Goal: Communication & Community: Answer question/provide support

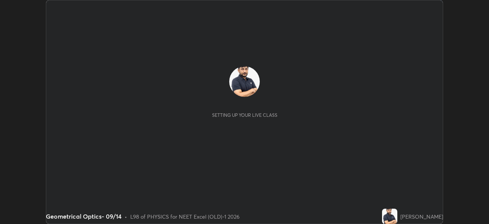
scroll to position [224, 489]
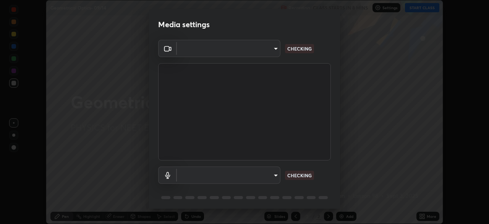
click at [266, 54] on body "Erase all Geometrical Optics- 09/14 Recording CLASS STARTS IN 8 MINS Settings S…" at bounding box center [244, 112] width 489 height 224
type input "0e50365916b658242f783ed4648cb329f585d10cba28352488c27cd343db3185"
type input "default"
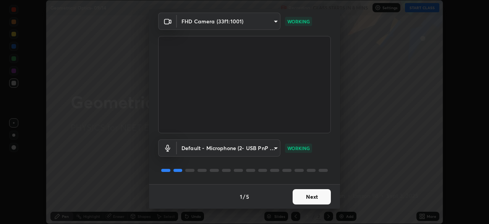
click at [312, 195] on button "Next" at bounding box center [312, 196] width 38 height 15
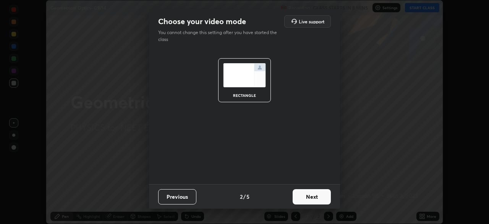
scroll to position [0, 0]
click at [319, 197] on button "Next" at bounding box center [312, 196] width 38 height 15
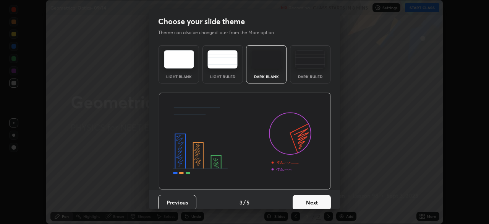
click at [325, 199] on button "Next" at bounding box center [312, 202] width 38 height 15
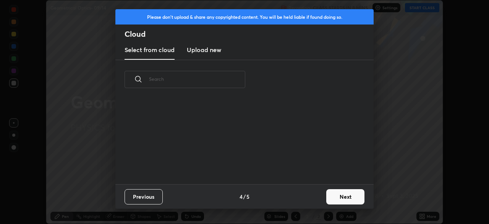
click at [328, 200] on button "Next" at bounding box center [346, 196] width 38 height 15
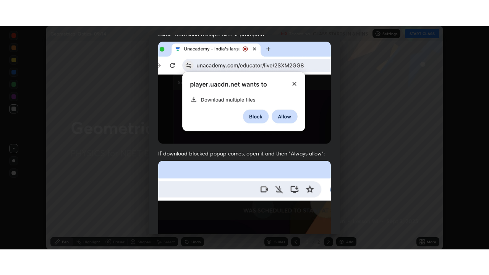
scroll to position [183, 0]
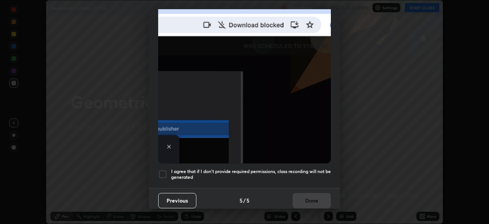
click at [166, 169] on div at bounding box center [162, 173] width 9 height 9
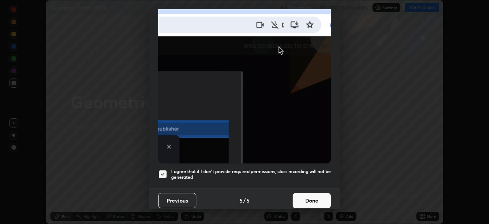
click at [315, 200] on button "Done" at bounding box center [312, 200] width 38 height 15
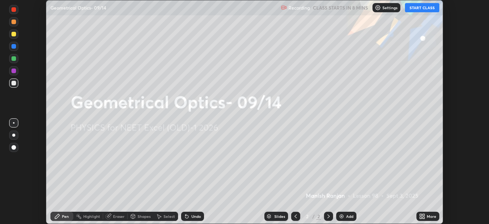
click at [424, 217] on icon at bounding box center [424, 217] width 2 height 2
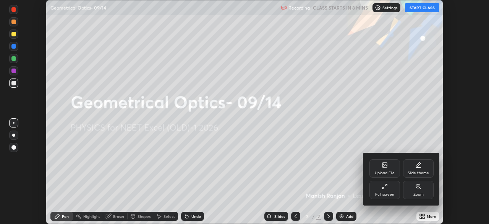
click at [378, 191] on div "Full screen" at bounding box center [385, 189] width 31 height 18
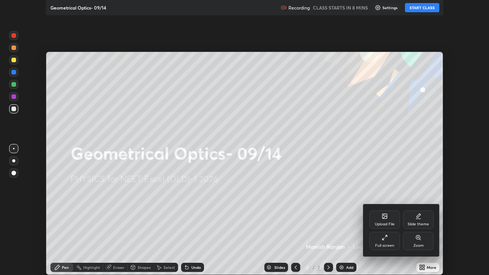
scroll to position [275, 489]
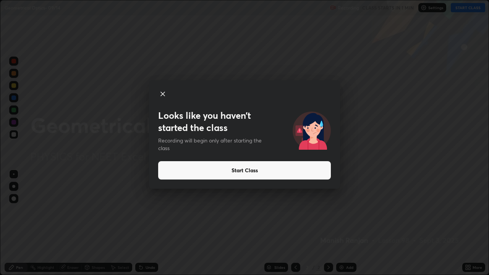
click at [118, 223] on div "Looks like you haven’t started the class Recording will begin only after starti…" at bounding box center [244, 137] width 489 height 275
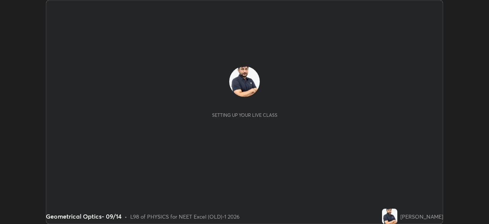
scroll to position [224, 489]
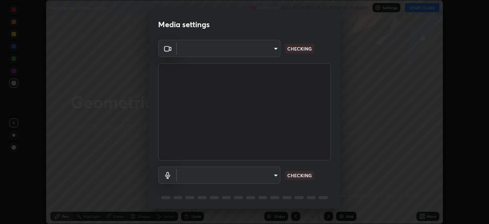
click at [262, 53] on body "Erase all Geometrical Optics- 09/14 Recording WAS SCHEDULED TO START AT 8:45 AM…" at bounding box center [244, 112] width 489 height 224
type input "0e50365916b658242f783ed4648cb329f585d10cba28352488c27cd343db3185"
type input "default"
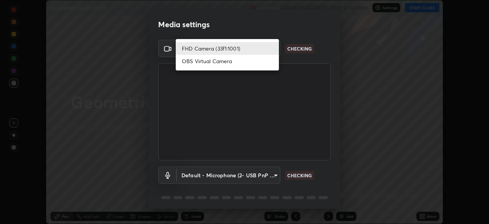
click at [260, 50] on li "FHD Camera (33f1:1001)" at bounding box center [227, 48] width 103 height 13
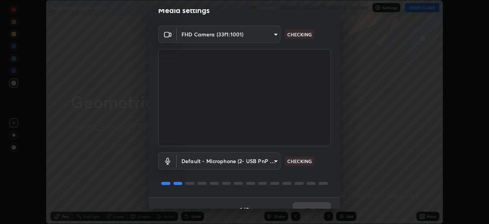
scroll to position [27, 0]
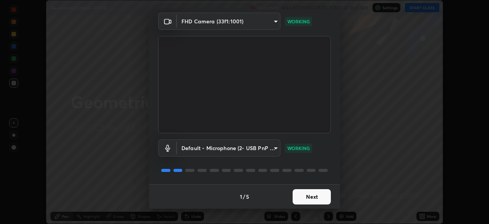
click at [310, 197] on button "Next" at bounding box center [312, 196] width 38 height 15
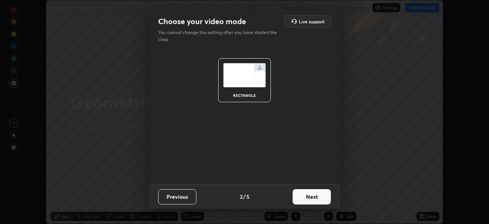
click at [318, 197] on button "Next" at bounding box center [312, 196] width 38 height 15
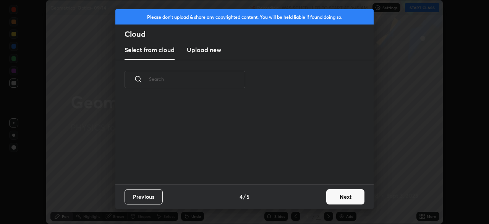
click at [328, 198] on button "Next" at bounding box center [346, 196] width 38 height 15
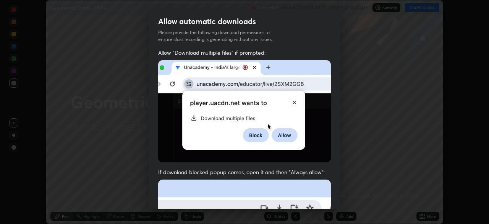
click at [267, 142] on img at bounding box center [244, 111] width 173 height 102
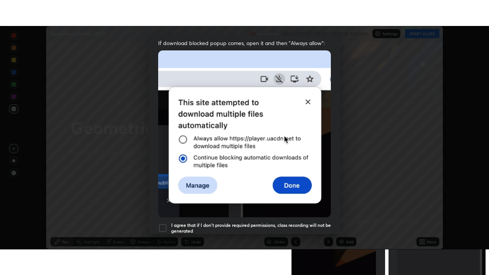
scroll to position [183, 0]
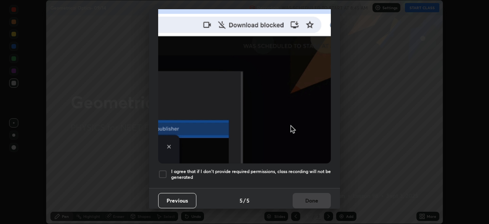
click at [164, 169] on div at bounding box center [162, 173] width 9 height 9
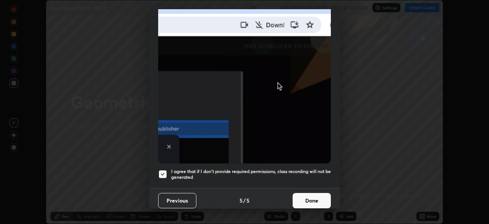
click at [320, 198] on button "Done" at bounding box center [312, 200] width 38 height 15
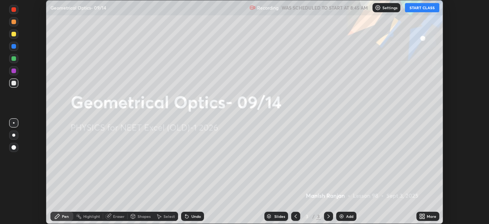
click at [421, 217] on icon at bounding box center [421, 217] width 2 height 2
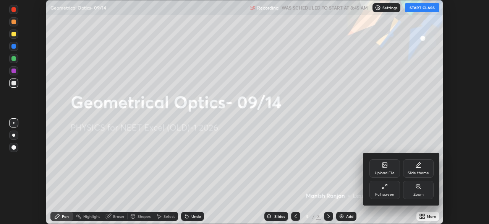
click at [384, 193] on div "Full screen" at bounding box center [385, 194] width 19 height 4
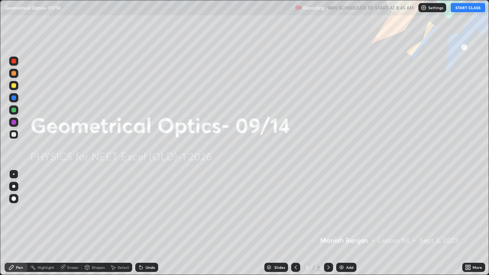
scroll to position [275, 489]
click at [465, 10] on button "START CLASS" at bounding box center [468, 7] width 34 height 9
click at [341, 223] on img at bounding box center [342, 268] width 6 height 6
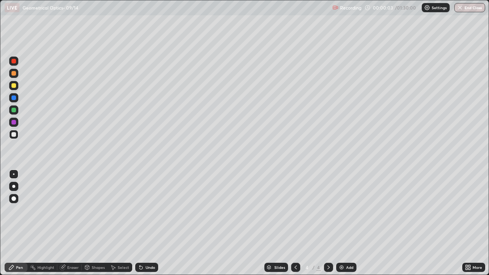
click at [14, 86] on div at bounding box center [13, 85] width 5 height 5
click at [346, 223] on div "Add" at bounding box center [349, 268] width 7 height 4
click at [15, 135] on div at bounding box center [13, 134] width 5 height 5
click at [299, 223] on div at bounding box center [295, 267] width 9 height 9
click at [345, 223] on div "Add" at bounding box center [346, 267] width 20 height 9
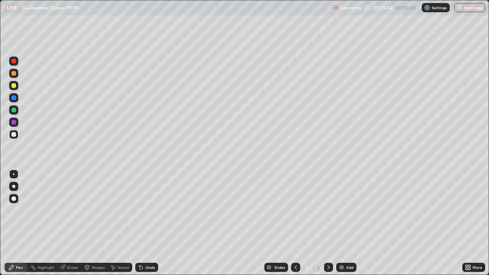
click at [18, 87] on div at bounding box center [13, 85] width 9 height 9
click at [17, 137] on div at bounding box center [13, 134] width 9 height 9
click at [15, 86] on div at bounding box center [13, 85] width 5 height 5
click at [344, 223] on img at bounding box center [342, 268] width 6 height 6
click at [15, 133] on div at bounding box center [13, 134] width 5 height 5
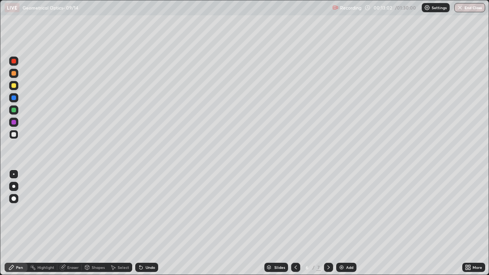
click at [15, 75] on div at bounding box center [13, 73] width 5 height 5
click at [15, 135] on div at bounding box center [13, 134] width 5 height 5
click at [347, 223] on div "Add" at bounding box center [346, 267] width 20 height 9
click at [18, 86] on div at bounding box center [13, 85] width 9 height 9
click at [18, 111] on div at bounding box center [13, 110] width 9 height 9
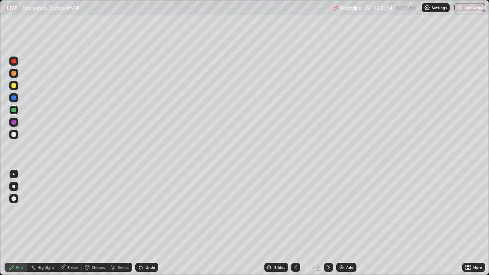
click at [18, 136] on div at bounding box center [13, 134] width 9 height 9
click at [349, 223] on div "Add" at bounding box center [349, 268] width 7 height 4
click at [342, 223] on img at bounding box center [342, 268] width 6 height 6
click at [14, 86] on div at bounding box center [13, 85] width 5 height 5
click at [343, 223] on img at bounding box center [342, 268] width 6 height 6
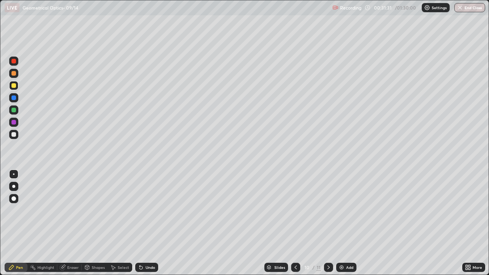
click at [16, 135] on div at bounding box center [13, 134] width 9 height 9
click at [15, 88] on div at bounding box center [13, 85] width 5 height 5
click at [18, 112] on div at bounding box center [13, 110] width 9 height 9
click at [12, 87] on div at bounding box center [13, 85] width 5 height 5
click at [345, 223] on div "Add" at bounding box center [346, 267] width 20 height 9
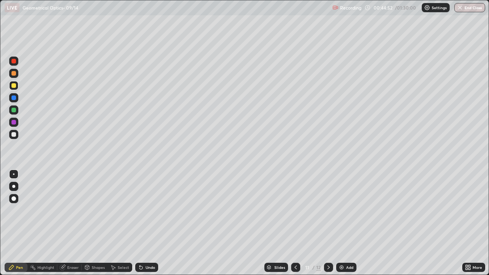
click at [16, 135] on div at bounding box center [13, 134] width 5 height 5
click at [352, 223] on div "Add" at bounding box center [349, 268] width 7 height 4
click at [14, 86] on div at bounding box center [13, 85] width 5 height 5
click at [17, 76] on div at bounding box center [13, 73] width 9 height 9
click at [14, 135] on div at bounding box center [13, 134] width 5 height 5
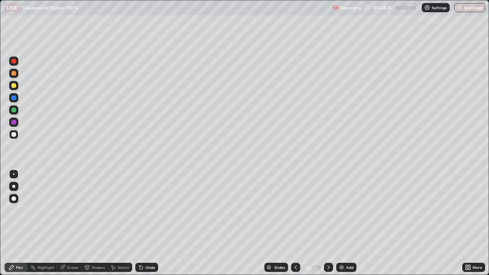
click at [73, 223] on div "Eraser" at bounding box center [72, 268] width 11 height 4
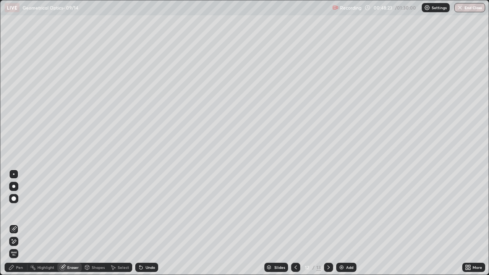
click at [20, 223] on div "Pen" at bounding box center [19, 268] width 7 height 4
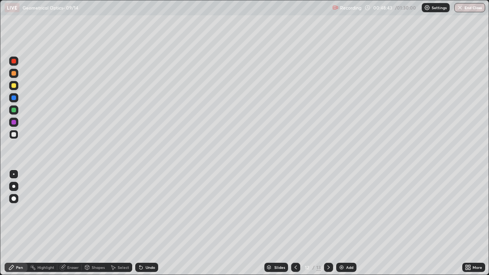
click at [15, 112] on div at bounding box center [13, 110] width 5 height 5
click at [17, 61] on div at bounding box center [13, 61] width 9 height 9
click at [17, 136] on div at bounding box center [13, 134] width 9 height 9
click at [17, 135] on div at bounding box center [13, 134] width 9 height 9
click at [18, 75] on div at bounding box center [13, 73] width 9 height 9
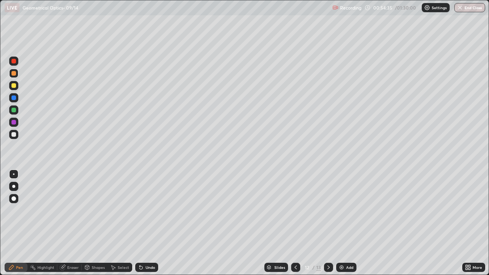
click at [17, 63] on div at bounding box center [13, 61] width 9 height 9
click at [17, 75] on div at bounding box center [13, 73] width 9 height 9
click at [13, 137] on div at bounding box center [13, 134] width 9 height 9
click at [349, 223] on div "Add" at bounding box center [349, 268] width 7 height 4
click at [295, 223] on icon at bounding box center [296, 268] width 6 height 6
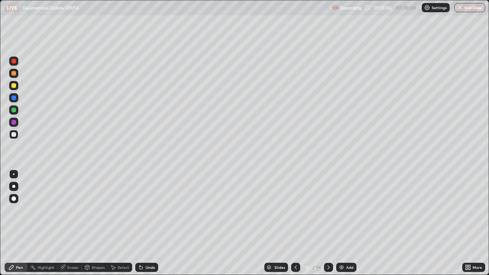
click at [466, 6] on button "End Class" at bounding box center [470, 7] width 31 height 9
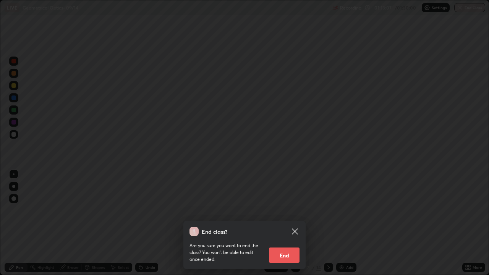
click at [289, 223] on button "End" at bounding box center [284, 255] width 31 height 15
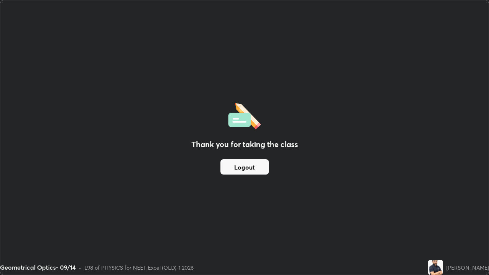
click at [262, 167] on button "Logout" at bounding box center [245, 166] width 49 height 15
